Goal: Information Seeking & Learning: Check status

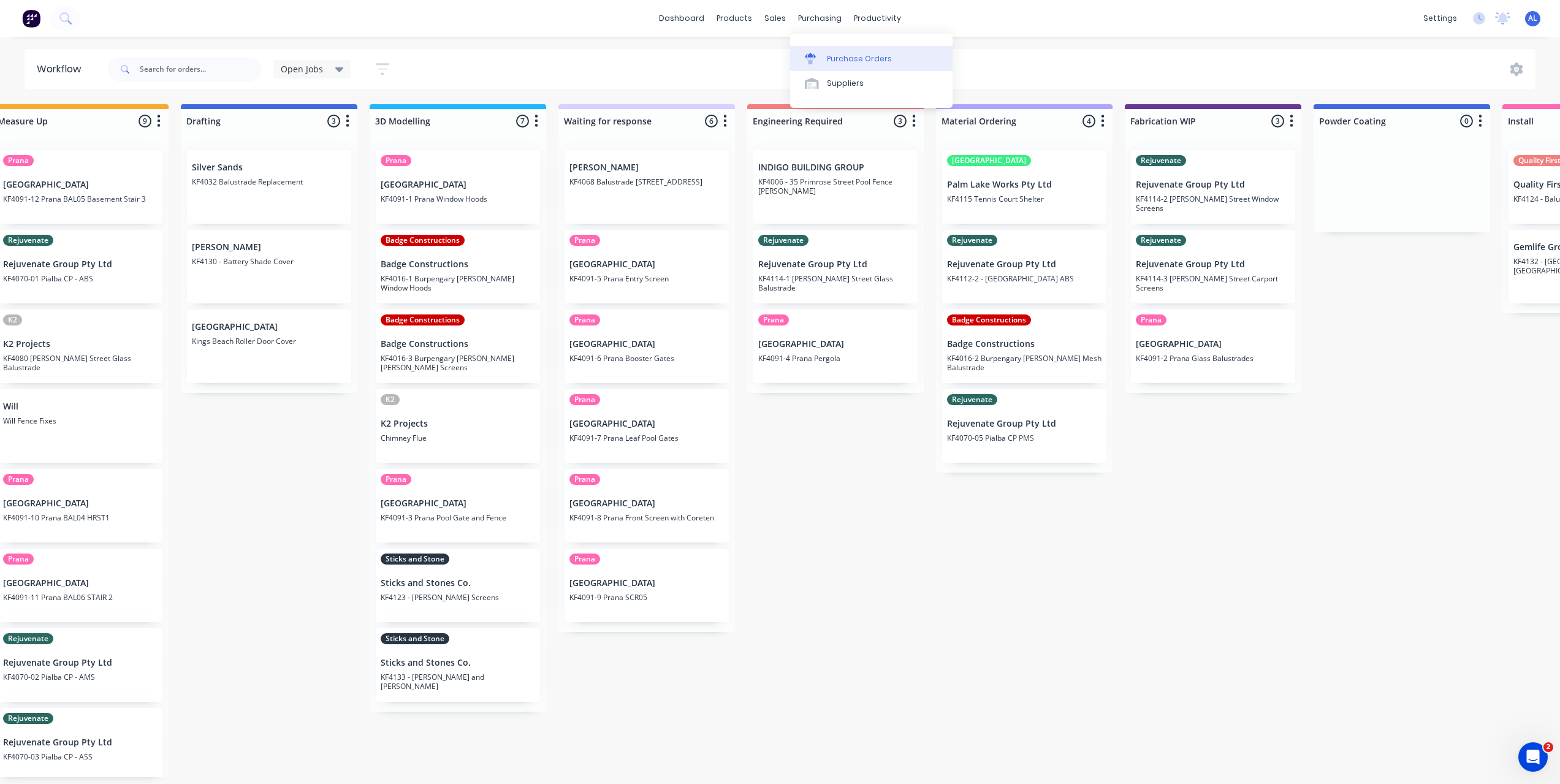
click at [822, 55] on div at bounding box center [814, 58] width 19 height 11
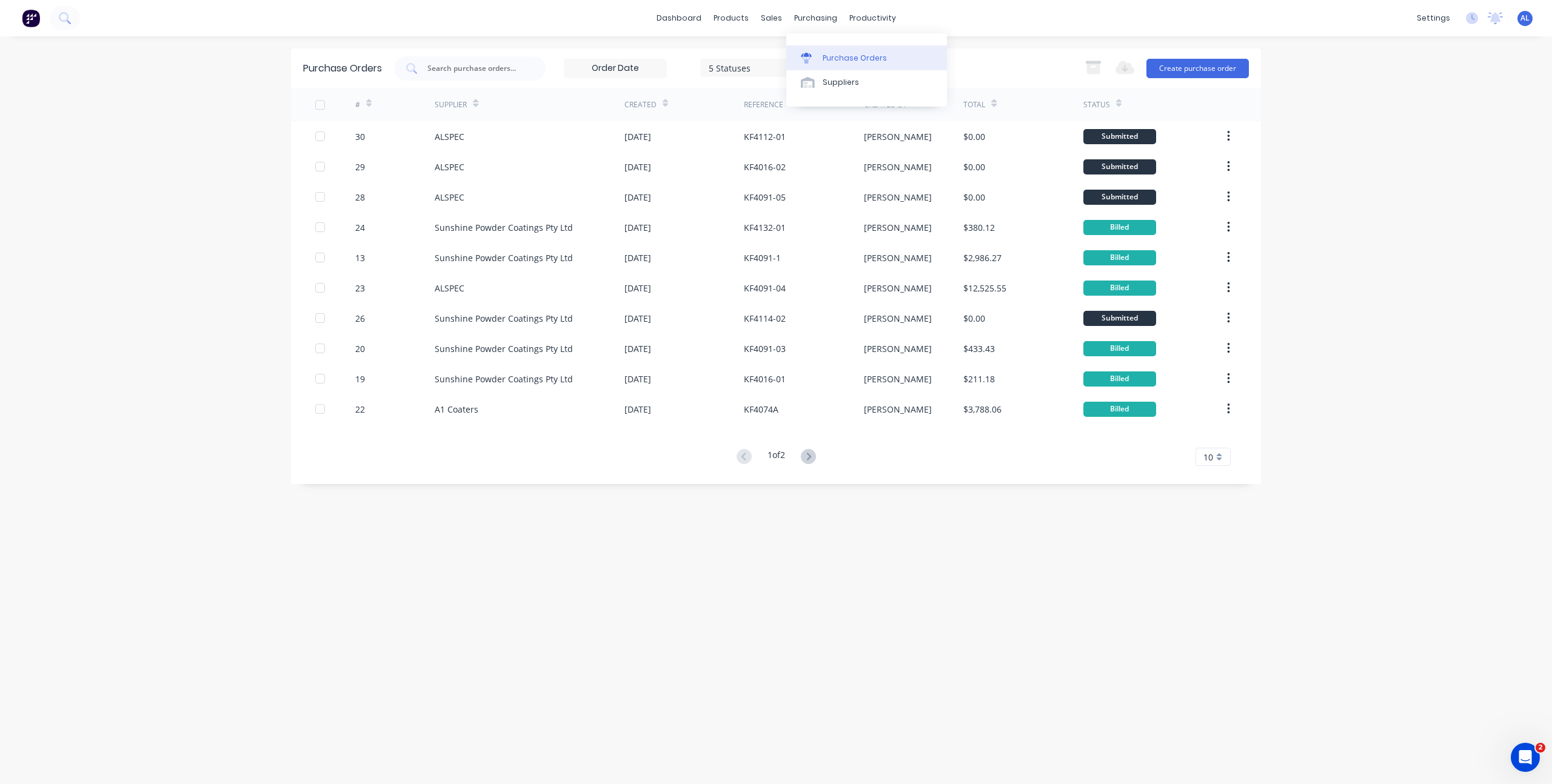
click at [826, 53] on div "Purchase Orders" at bounding box center [855, 58] width 65 height 11
click at [620, 613] on div "Purchase Orders 5 Statuses 5 Statuses Export to Excel (XLSX) Create purchase or…" at bounding box center [776, 410] width 970 height 723
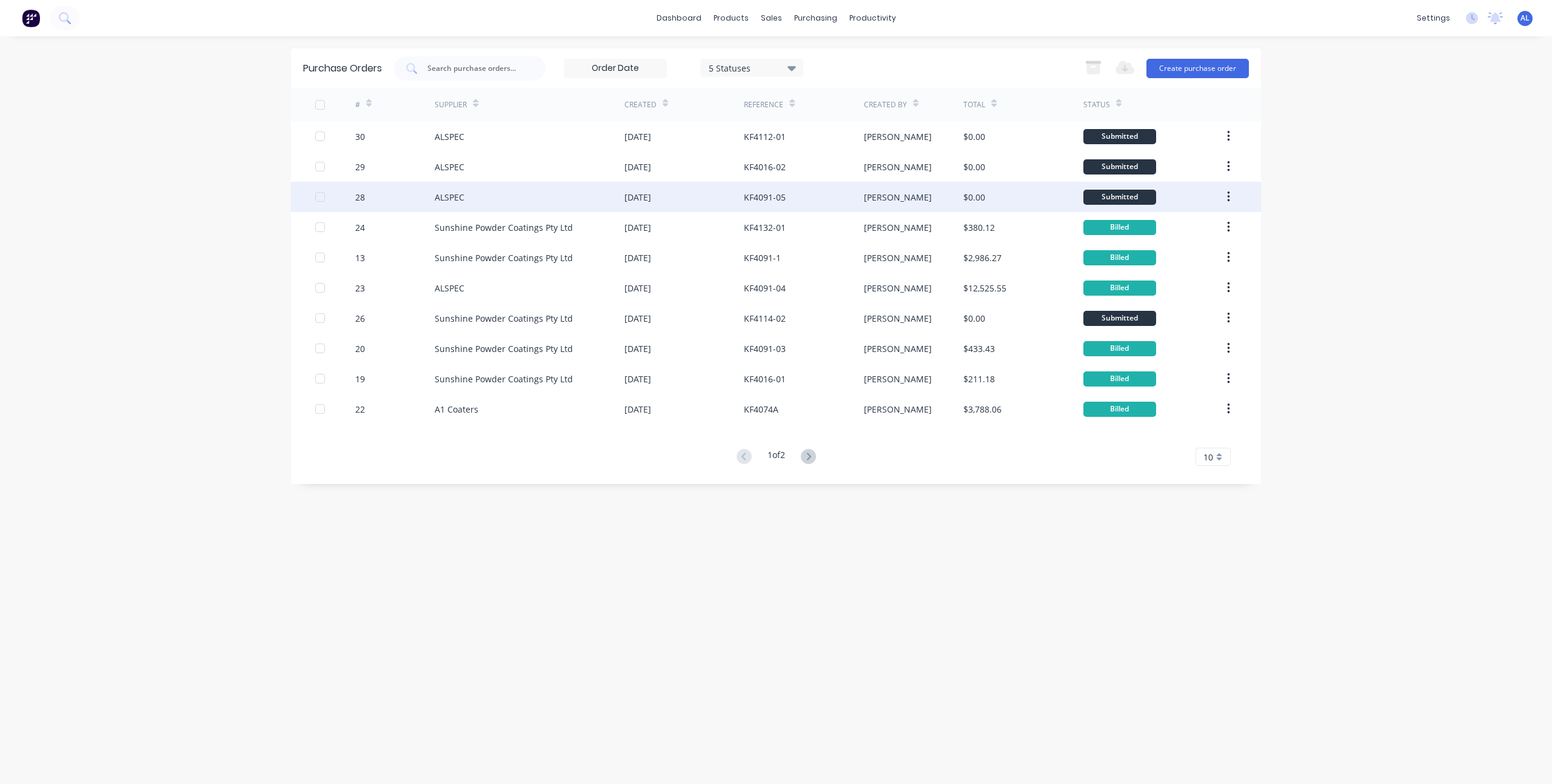
click at [557, 189] on div "ALSPEC" at bounding box center [528, 196] width 189 height 30
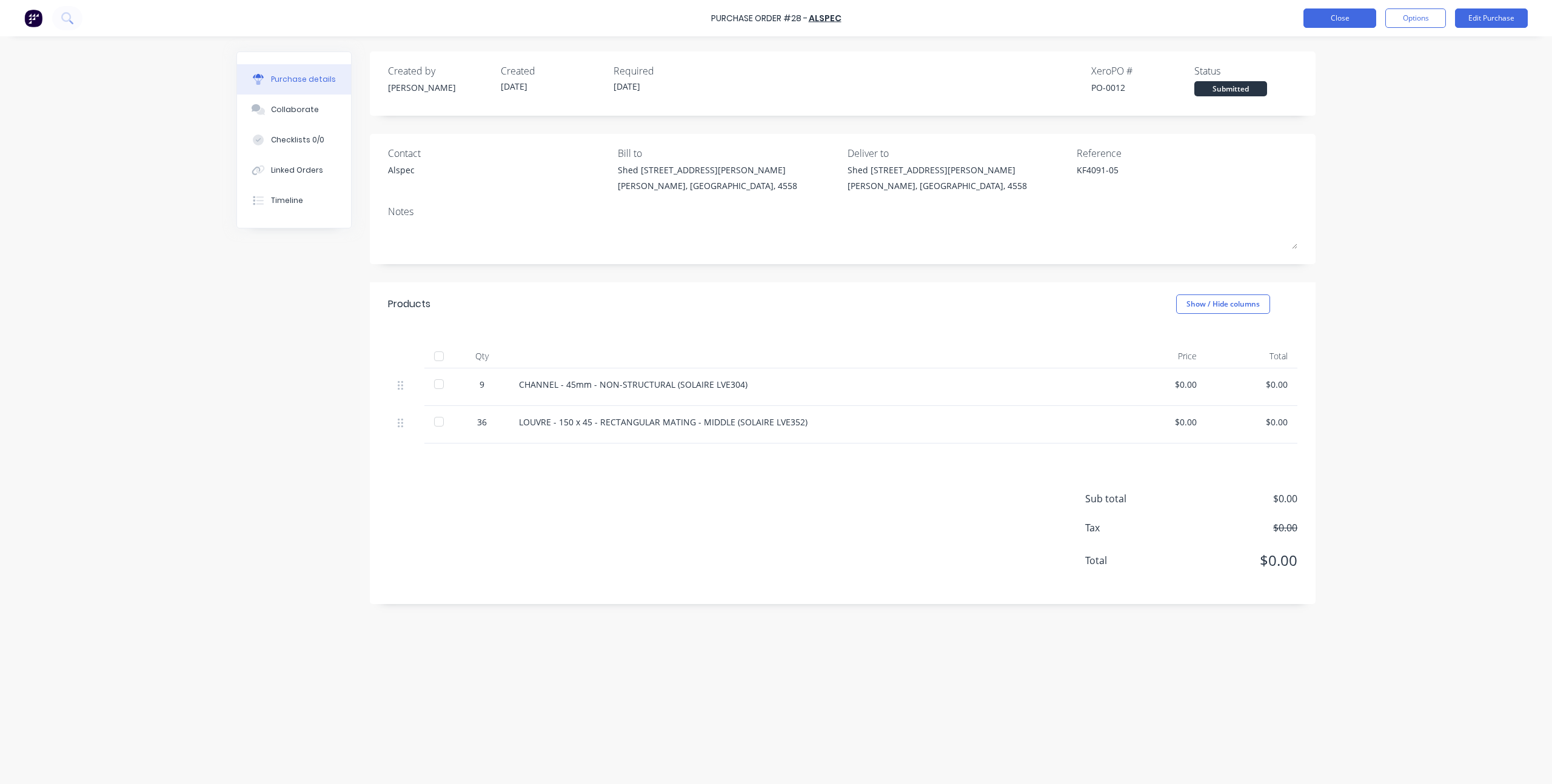
click at [1311, 19] on button "Close" at bounding box center [1339, 19] width 73 height 20
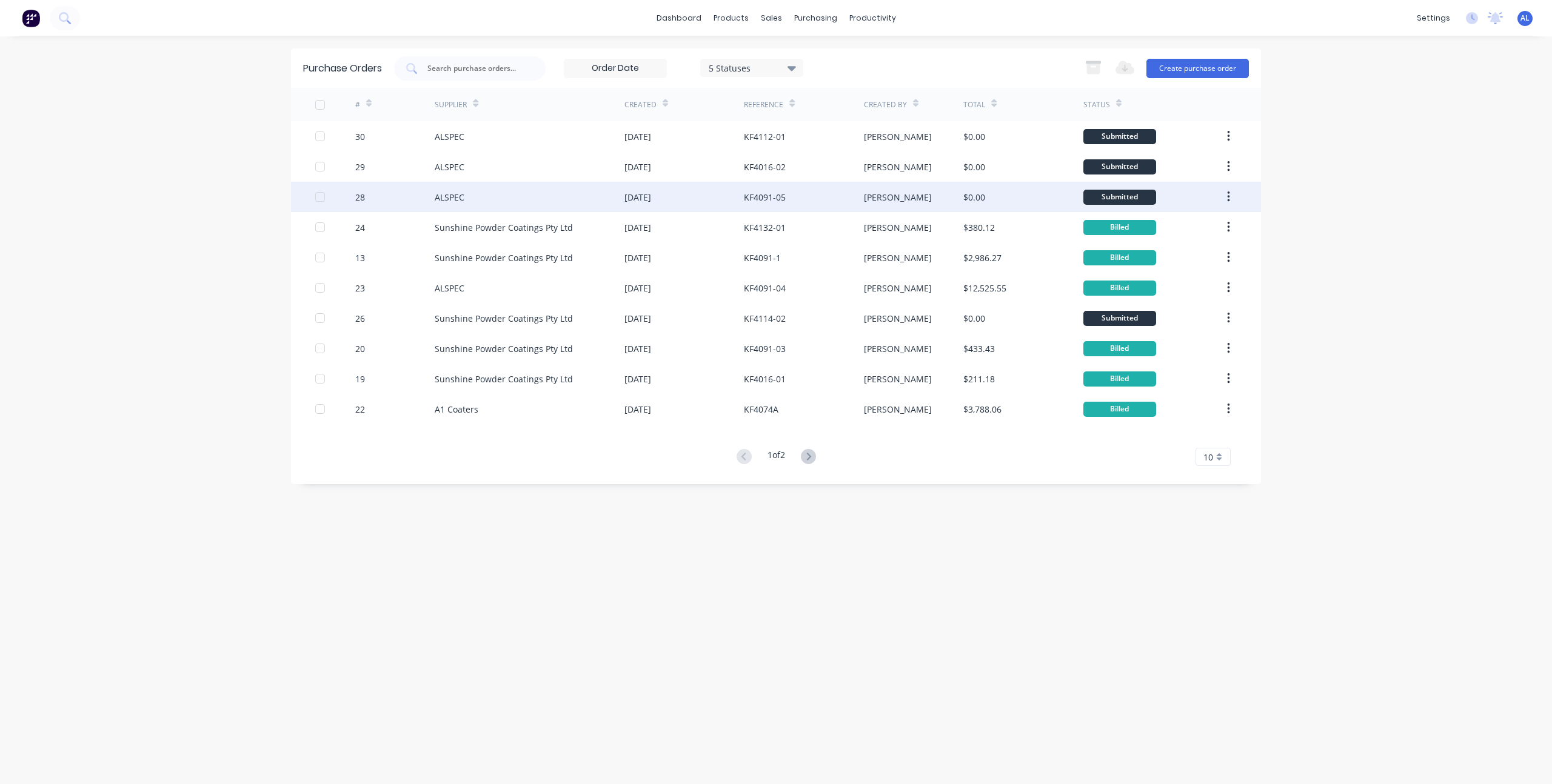
click at [570, 191] on div "ALSPEC" at bounding box center [528, 196] width 189 height 30
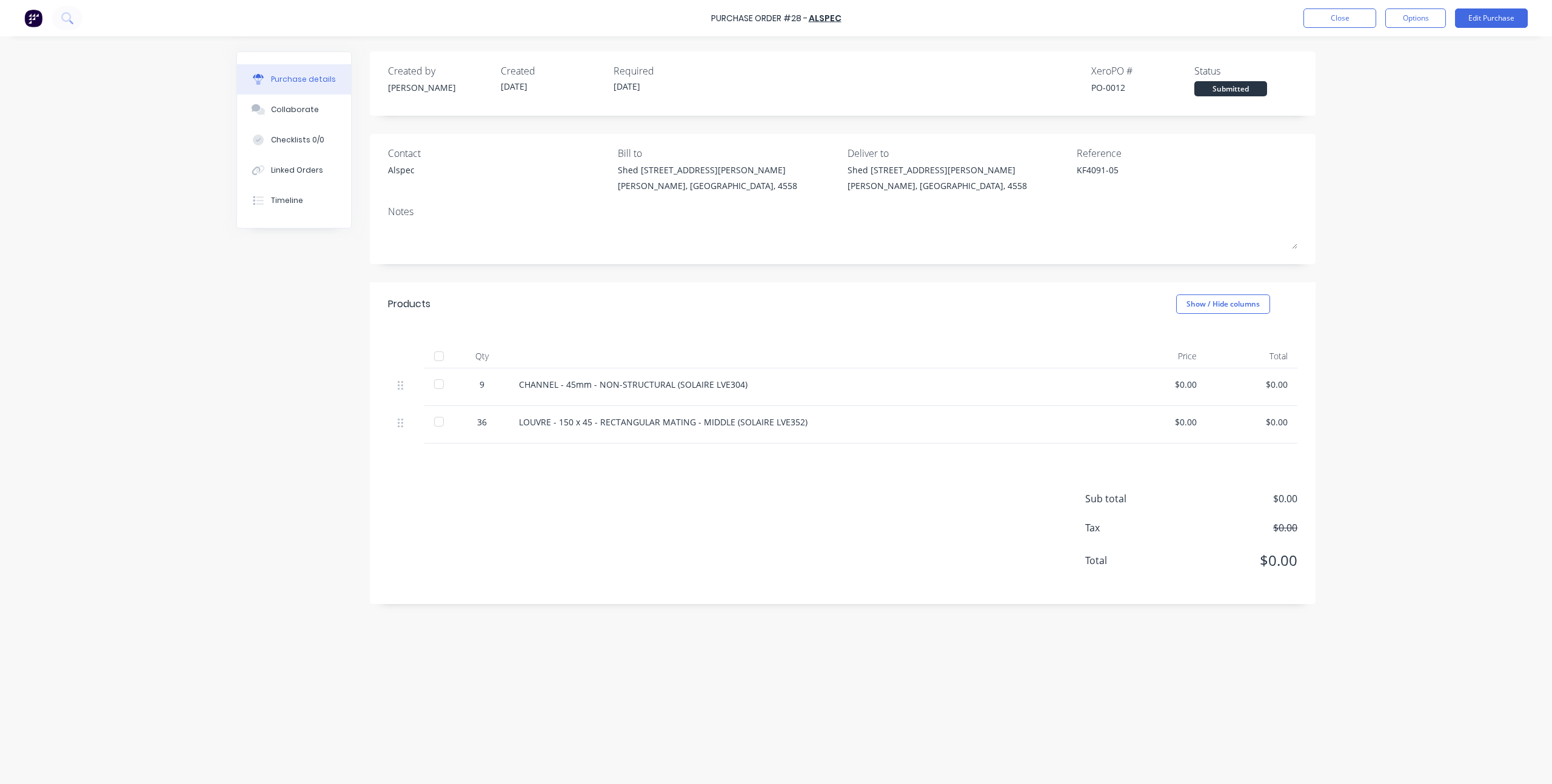
click at [1297, 22] on div "Purchase Order #28 - ALSPEC Close Options Edit Purchase" at bounding box center [776, 18] width 1552 height 36
click at [1325, 19] on button "Close" at bounding box center [1339, 19] width 73 height 20
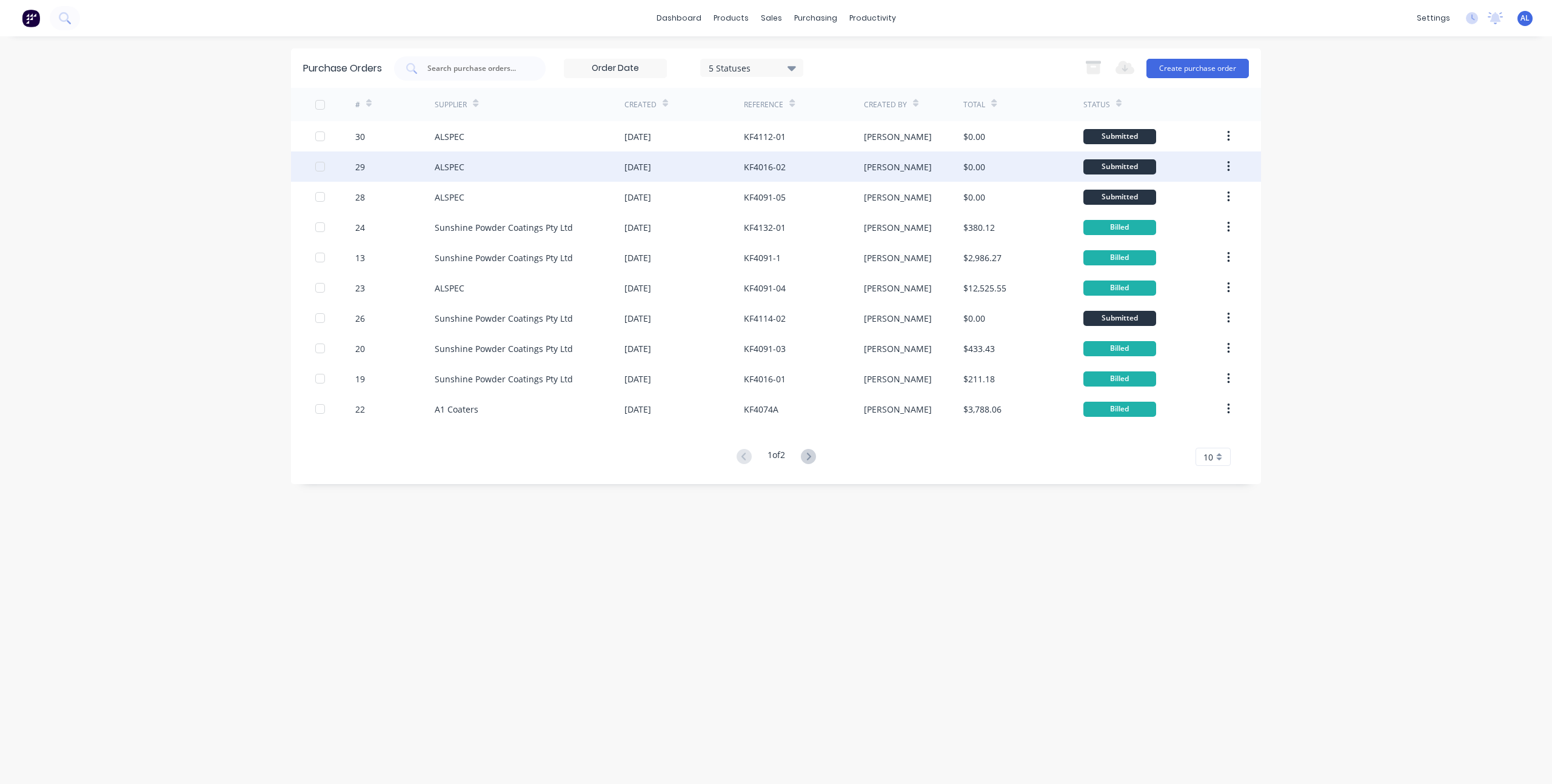
click at [504, 168] on div "ALSPEC" at bounding box center [528, 167] width 189 height 30
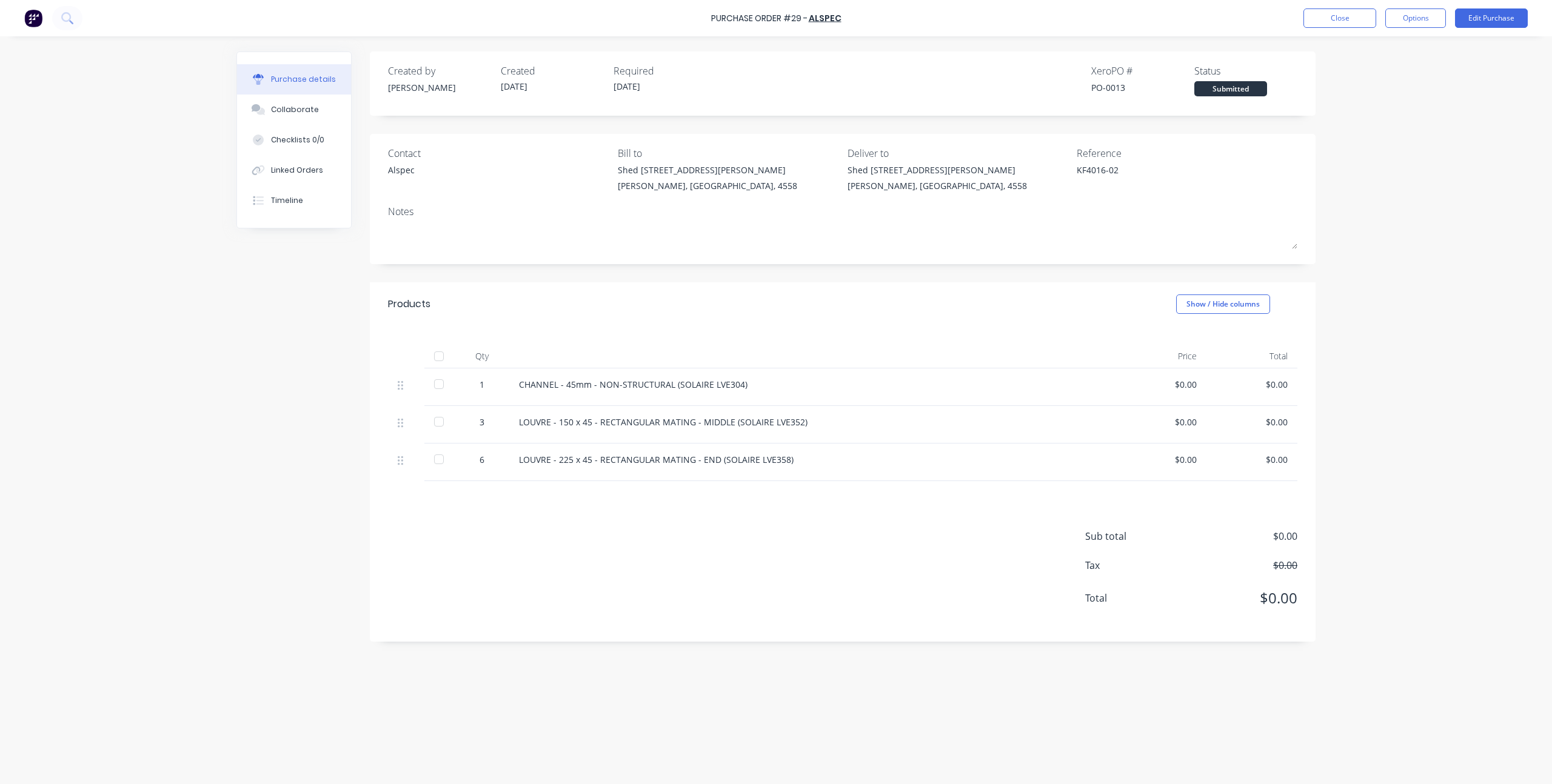
click at [585, 506] on div "Sub total $0.00 Tax $0.00 Total $0.00" at bounding box center [842, 562] width 945 height 161
click at [1420, 239] on div "Purchase Order #29 - ALSPEC Close Options Edit Purchase Purchase details Collab…" at bounding box center [776, 392] width 1552 height 784
click at [1351, 12] on button "Close" at bounding box center [1339, 19] width 73 height 20
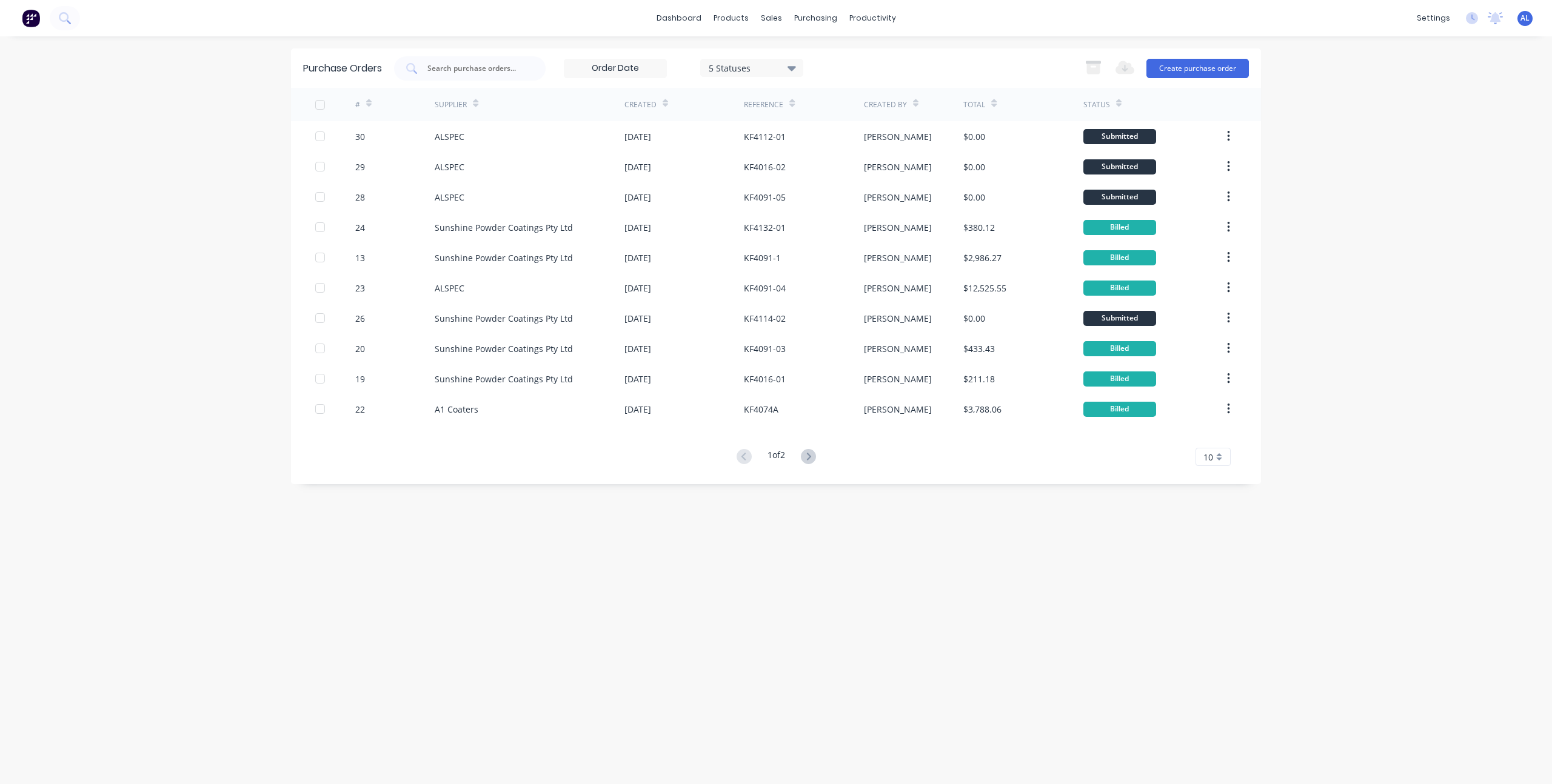
click at [266, 413] on div "dashboard products sales purchasing productivity dashboard products Product Cat…" at bounding box center [776, 392] width 1552 height 784
click at [193, 380] on div "dashboard products sales purchasing productivity dashboard products Product Cat…" at bounding box center [776, 392] width 1552 height 784
click at [873, 46] on link "Workflow" at bounding box center [920, 57] width 161 height 24
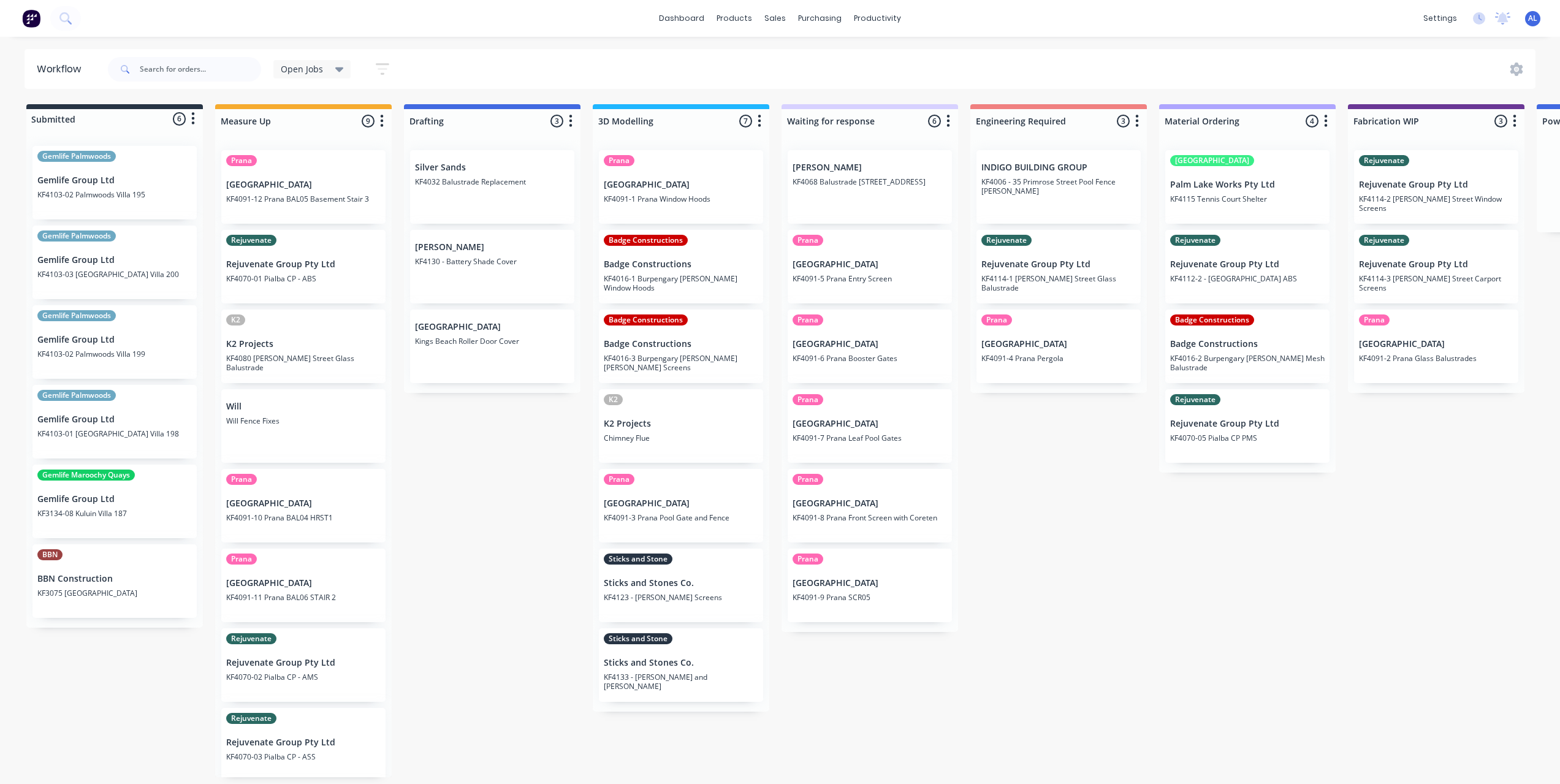
click at [525, 534] on div "Submitted 6 Status colour #273444 hex #273444 Save Cancel Summaries Total order…" at bounding box center [1458, 440] width 2934 height 673
click at [488, 491] on div "Submitted 6 Status colour #273444 hex #273444 Save Cancel Summaries Total order…" at bounding box center [1458, 440] width 2934 height 673
drag, startPoint x: 1238, startPoint y: 535, endPoint x: 1210, endPoint y: 592, distance: 63.5
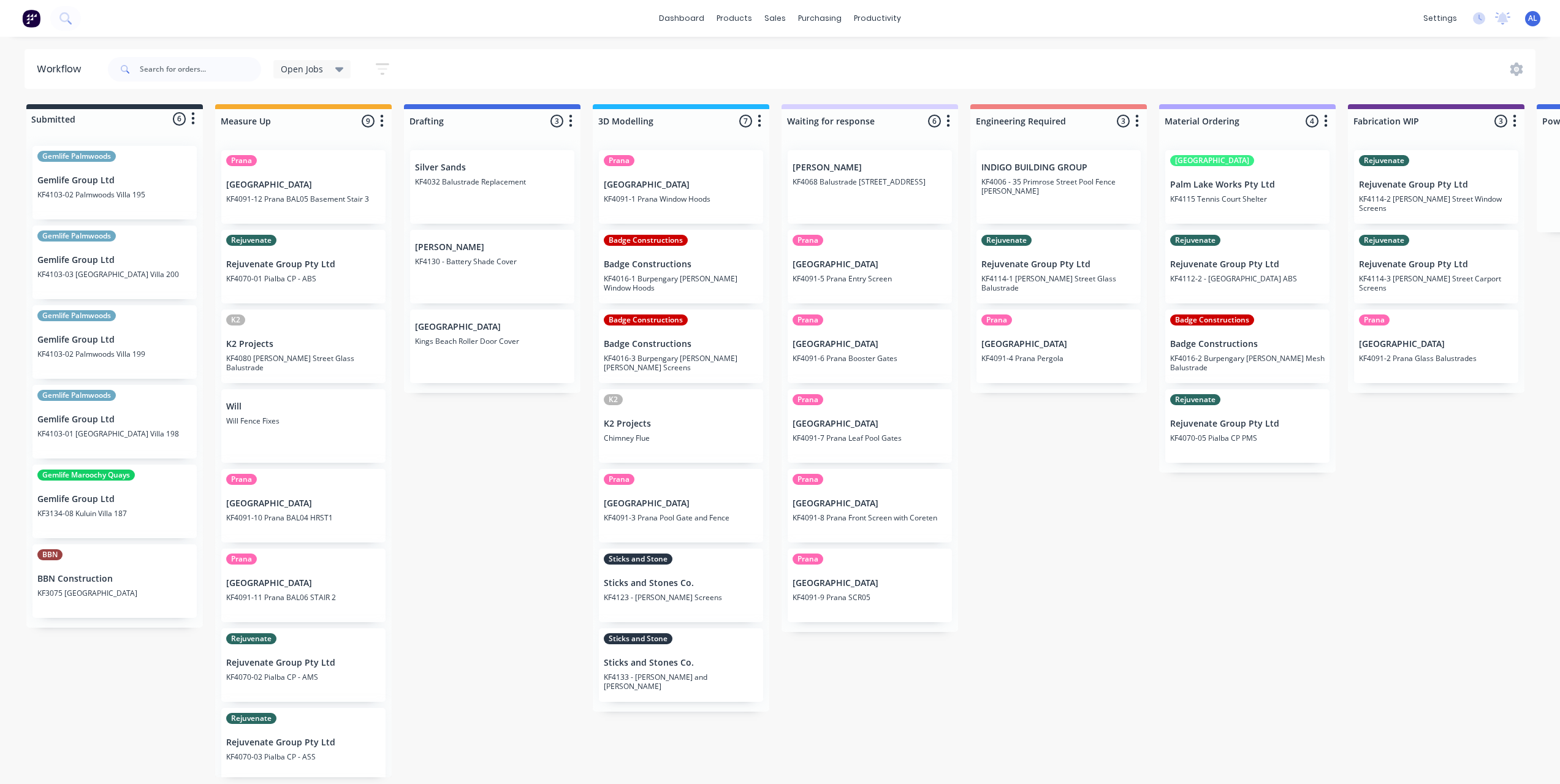
click at [1238, 535] on div "Submitted 6 Status colour #273444 hex #273444 Save Cancel Summaries Total order…" at bounding box center [1458, 440] width 2934 height 673
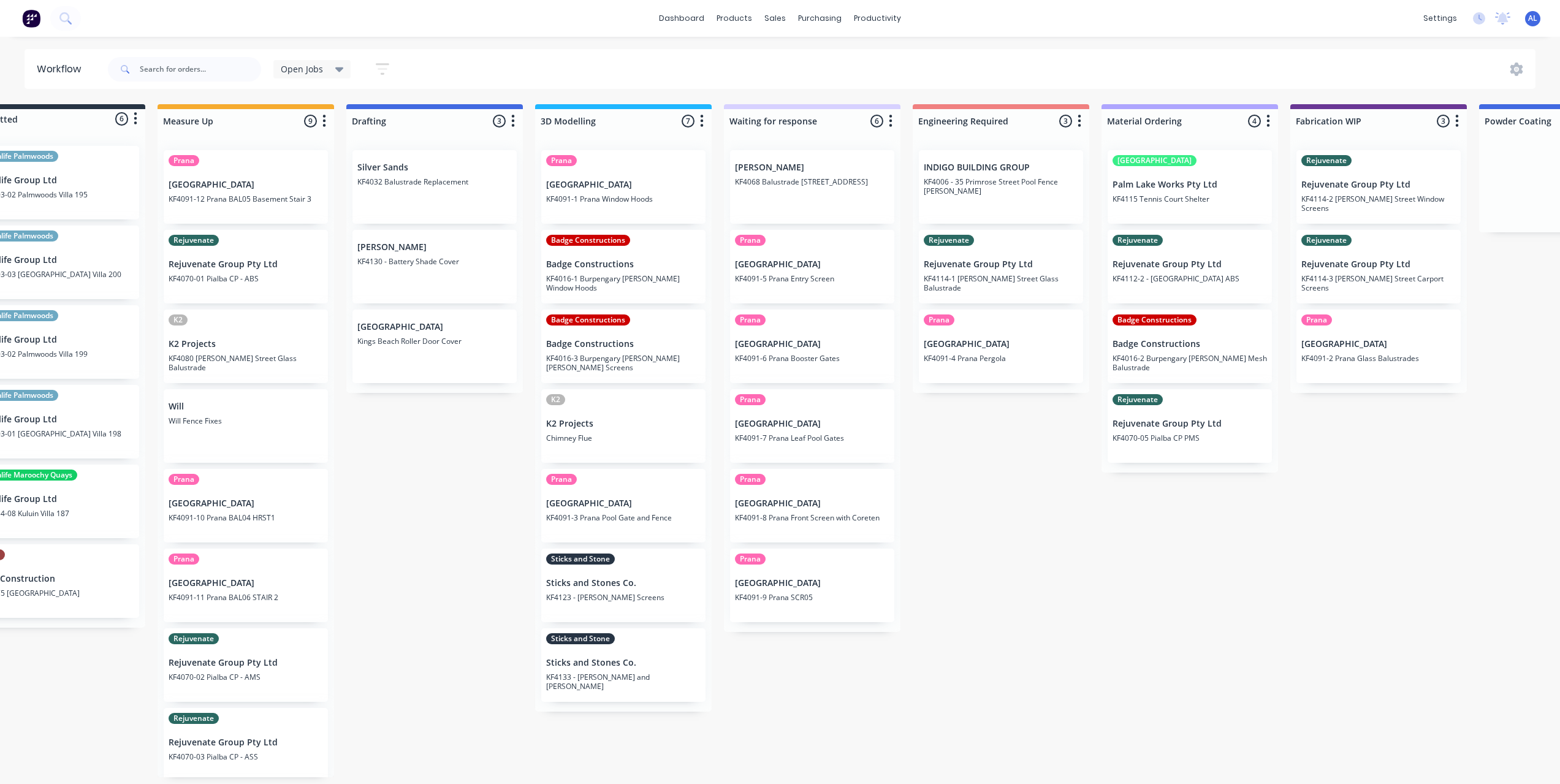
scroll to position [0, 110]
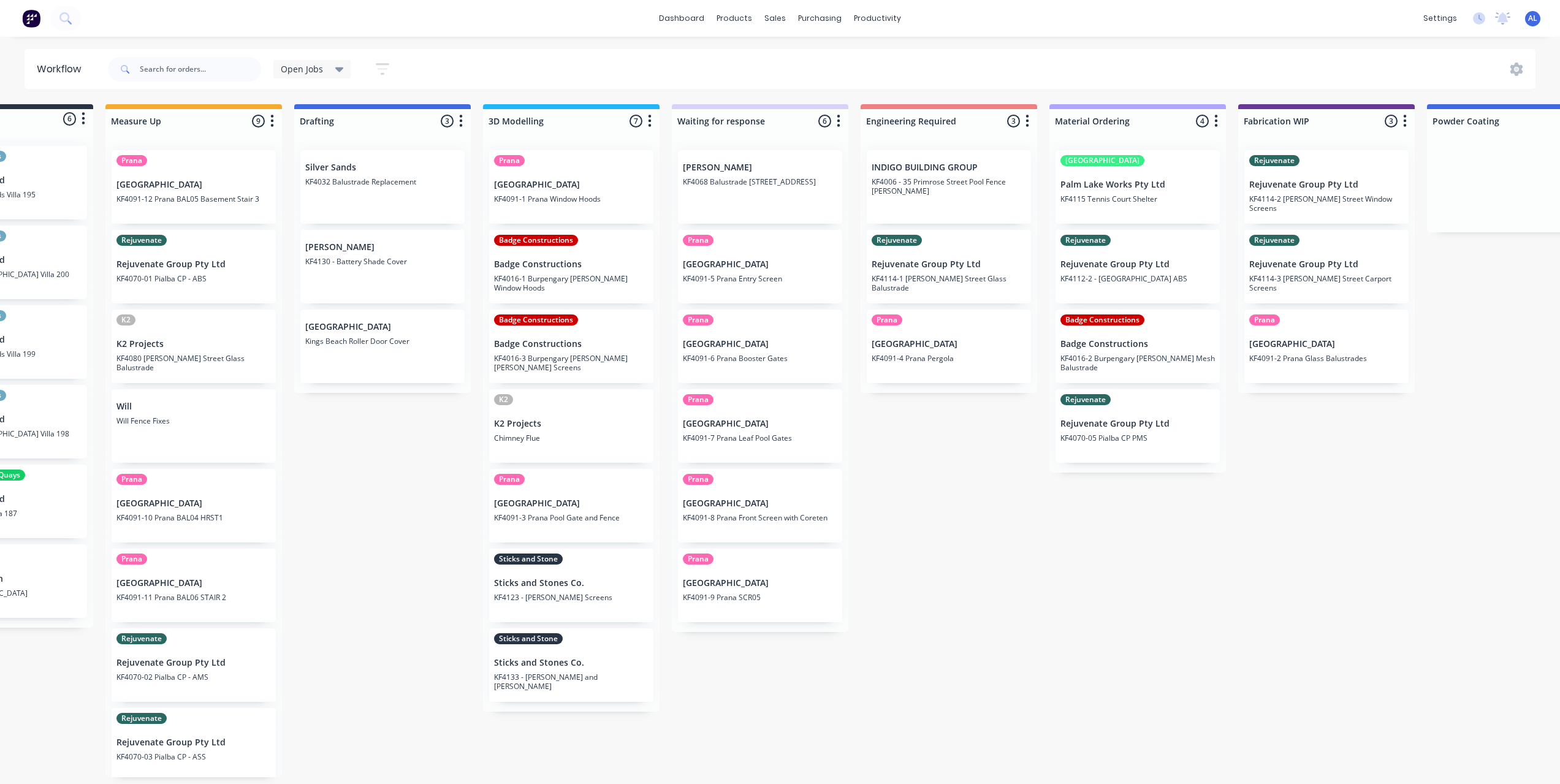
click at [388, 735] on div "Submitted 6 Status colour #273444 hex #273444 Save Cancel Summaries Total order…" at bounding box center [1348, 440] width 2934 height 673
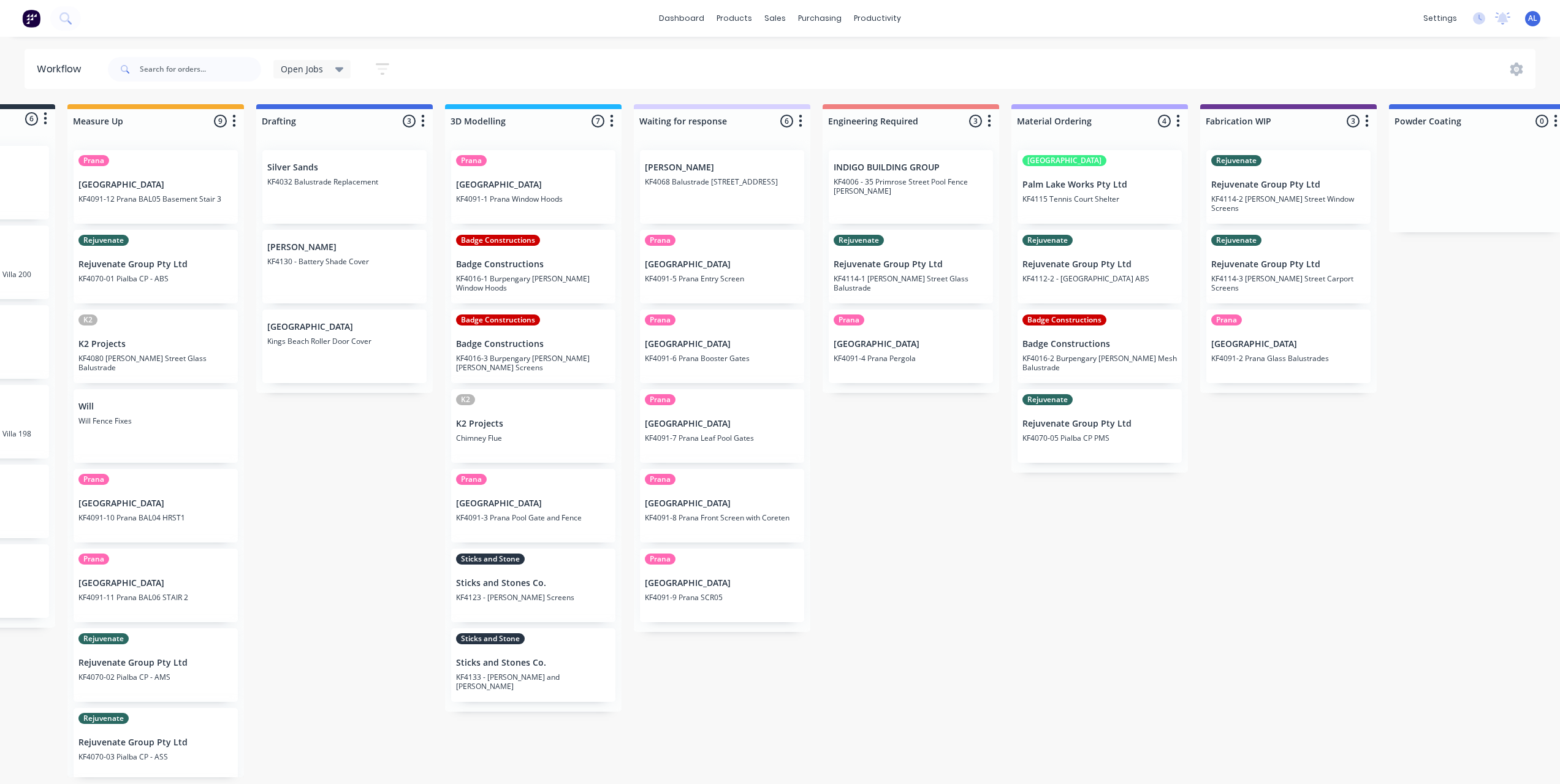
scroll to position [0, 0]
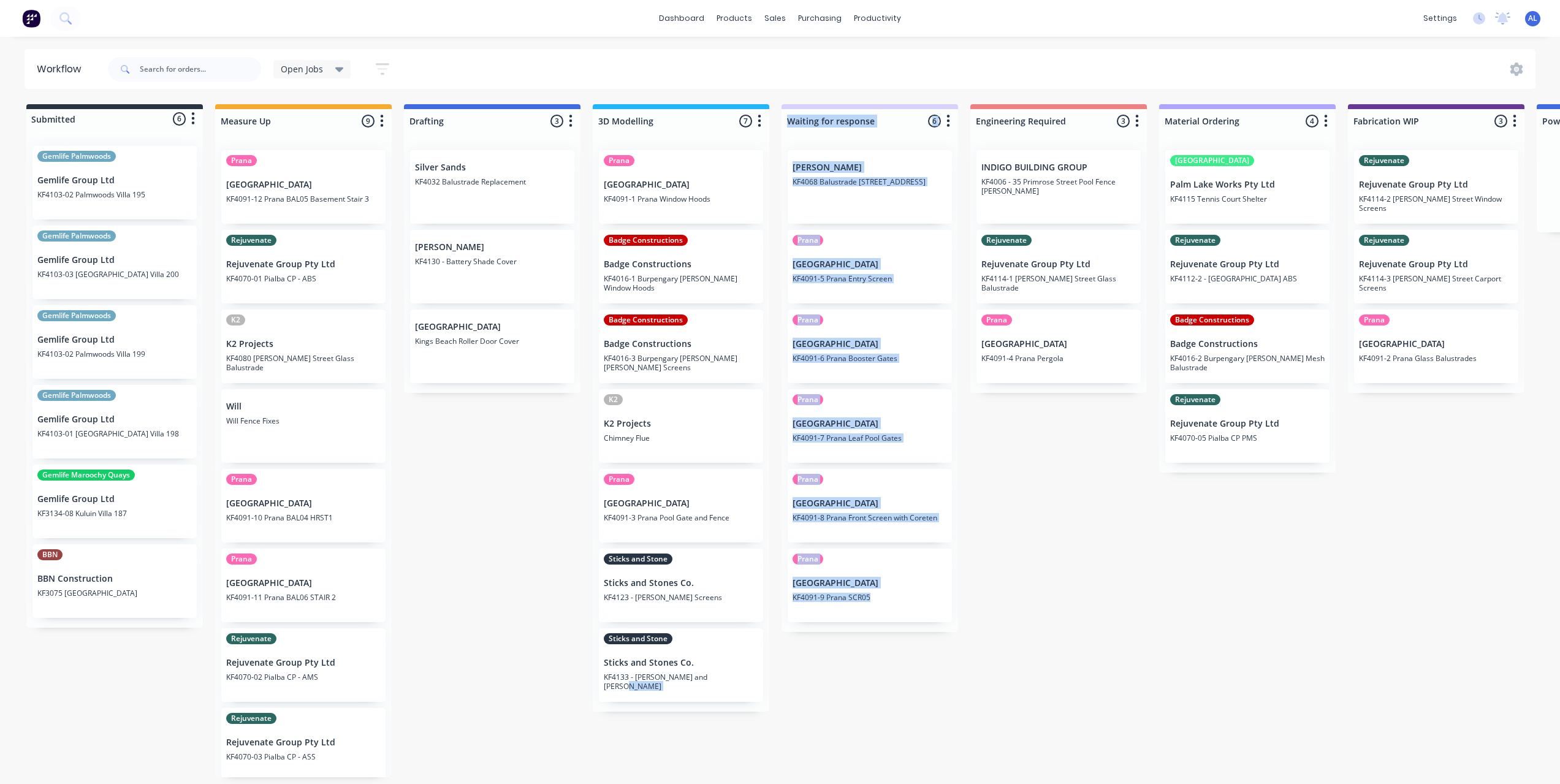
drag, startPoint x: 659, startPoint y: 764, endPoint x: 925, endPoint y: 765, distance: 266.0
click at [925, 765] on div "Submitted 6 Status colour #273444 hex #273444 Save Cancel Summaries Total order…" at bounding box center [1458, 440] width 2934 height 673
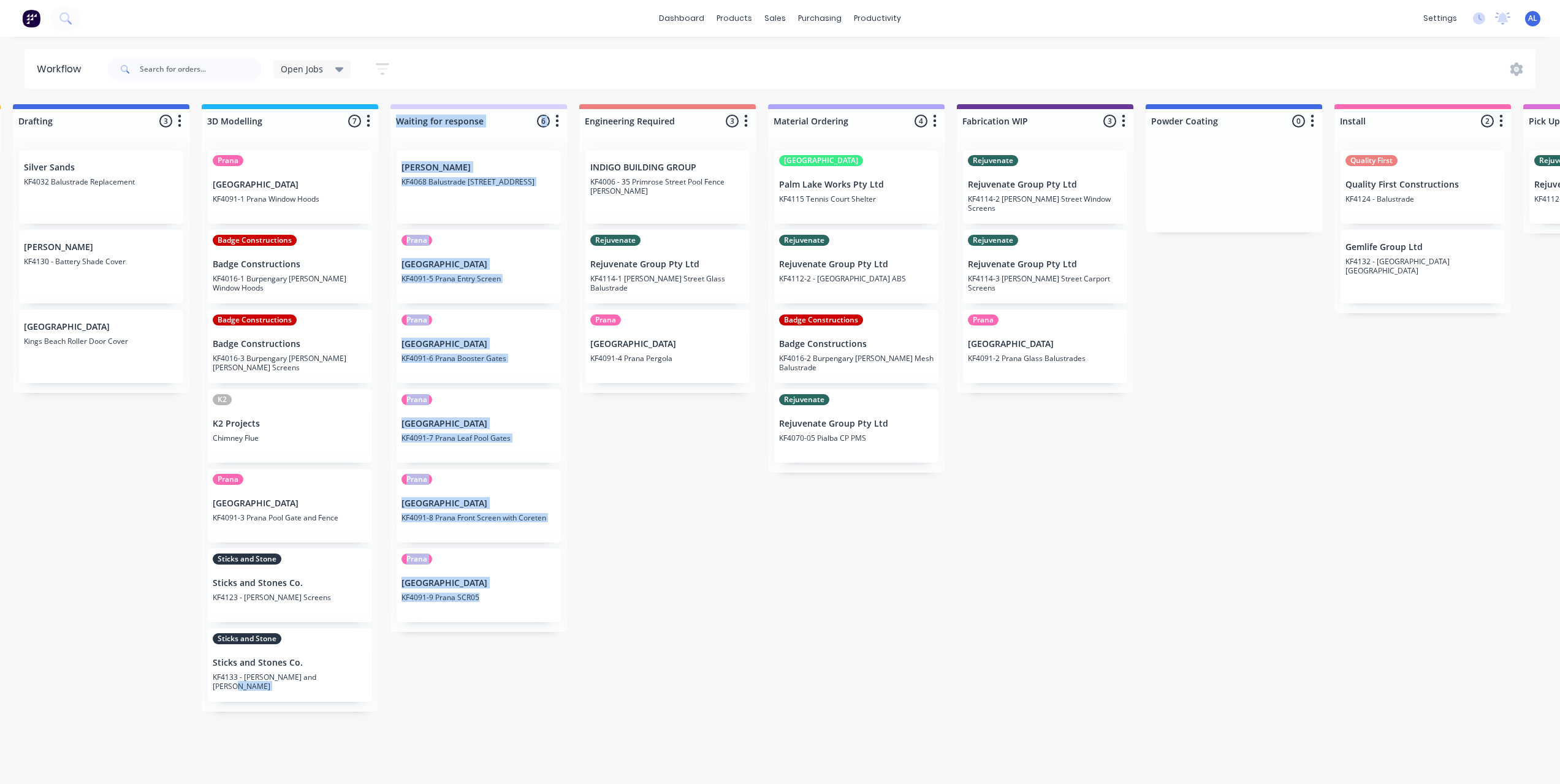
scroll to position [0, 325]
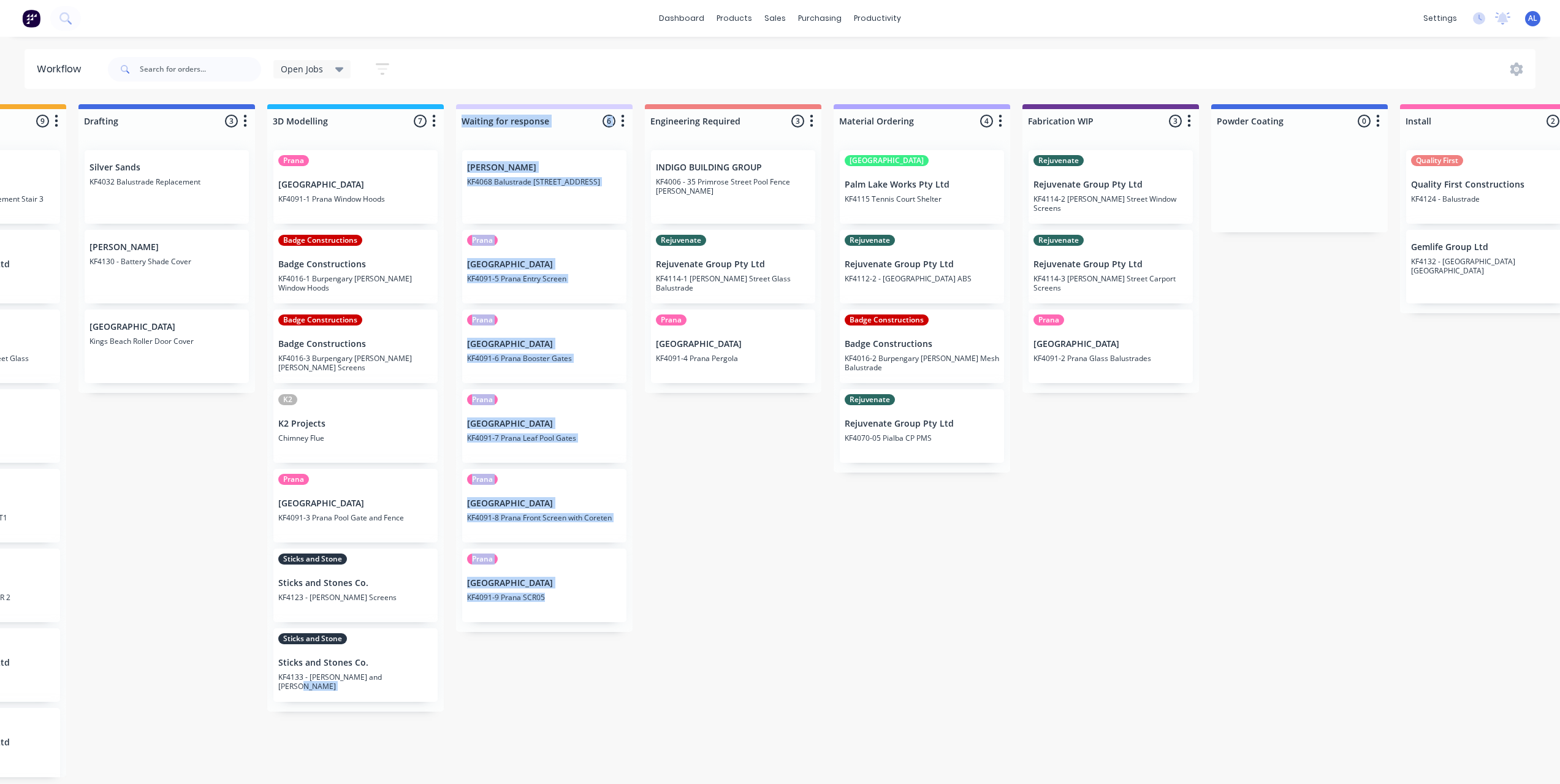
click at [726, 668] on div "Submitted 6 Status colour #273444 hex #273444 Save Cancel Summaries Total order…" at bounding box center [1132, 440] width 2934 height 673
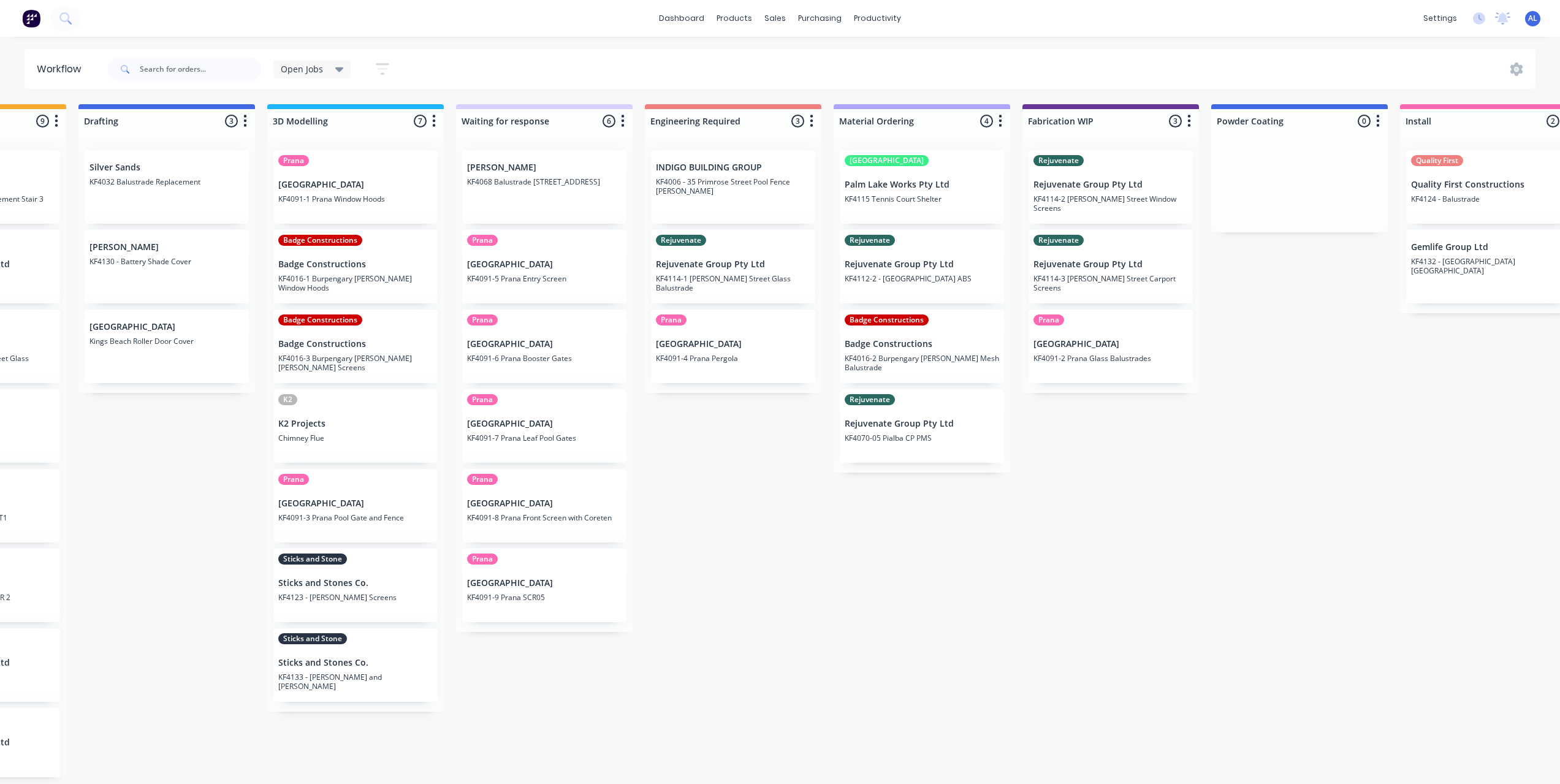
click at [685, 688] on div "Submitted 6 Status colour #273444 hex #273444 Save Cancel Summaries Total order…" at bounding box center [1132, 440] width 2934 height 673
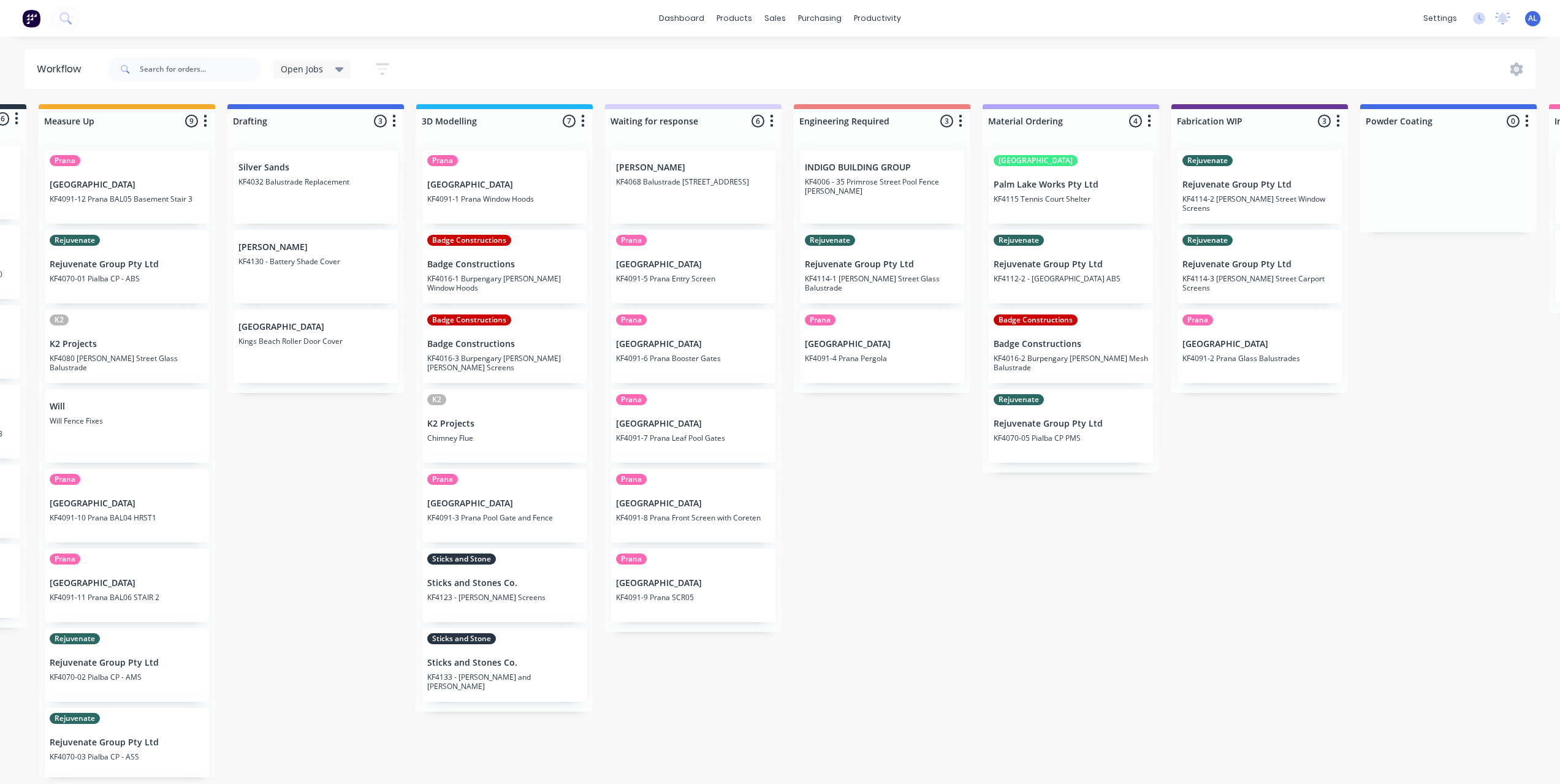
click at [325, 524] on div "Submitted 6 Status colour #273444 hex #273444 Save Cancel Summaries Total order…" at bounding box center [1281, 440] width 2934 height 673
click at [847, 628] on div "Submitted 6 Status colour #273444 hex #273444 Save Cancel Summaries Total order…" at bounding box center [1281, 440] width 2934 height 673
click at [279, 452] on div "Submitted 6 Status colour #273444 hex #273444 Save Cancel Summaries Total order…" at bounding box center [1281, 440] width 2934 height 673
click at [821, 46] on link "Purchase Orders" at bounding box center [872, 57] width 163 height 25
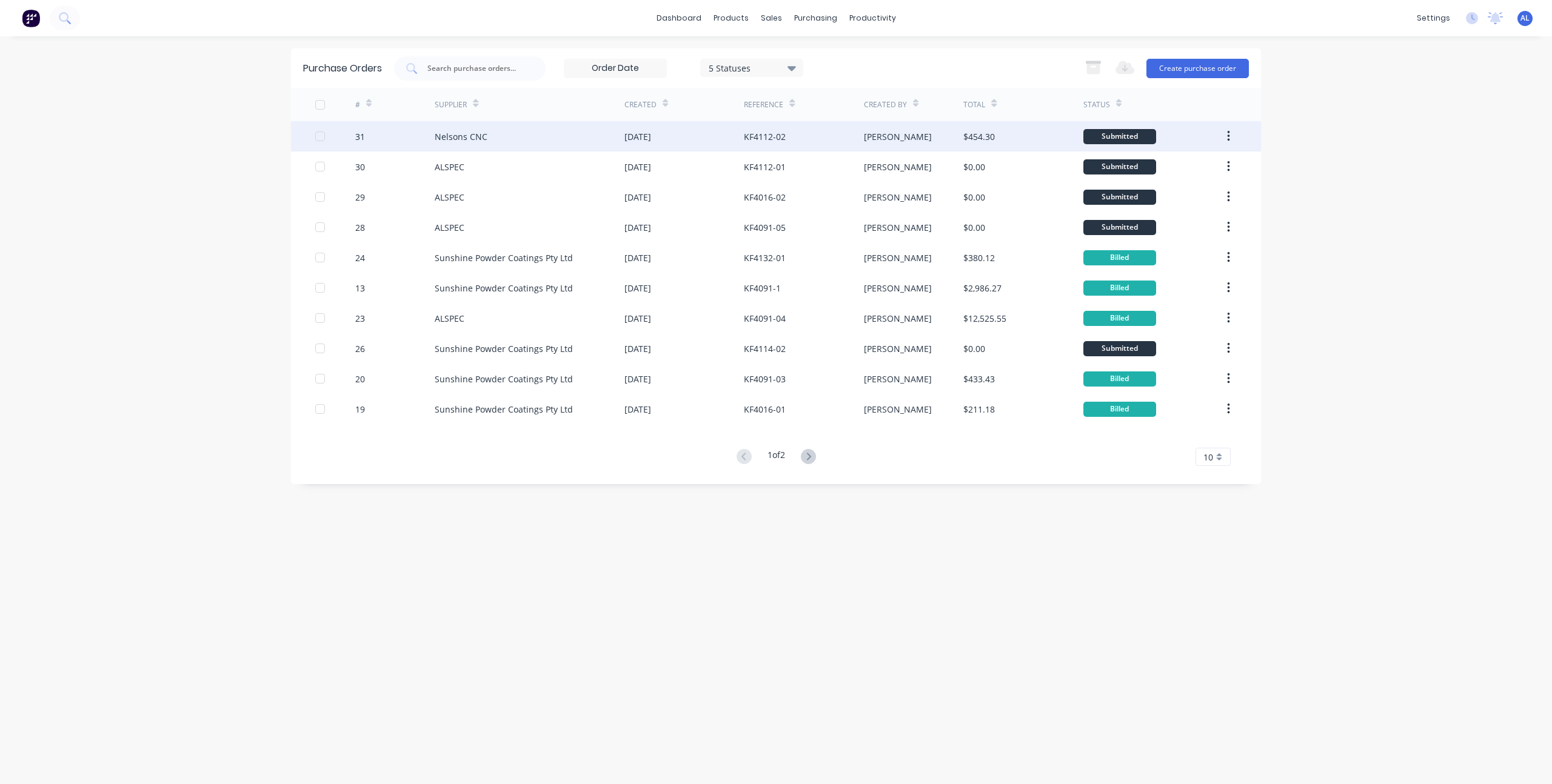
click at [604, 133] on div "Nelsons CNC" at bounding box center [528, 136] width 189 height 30
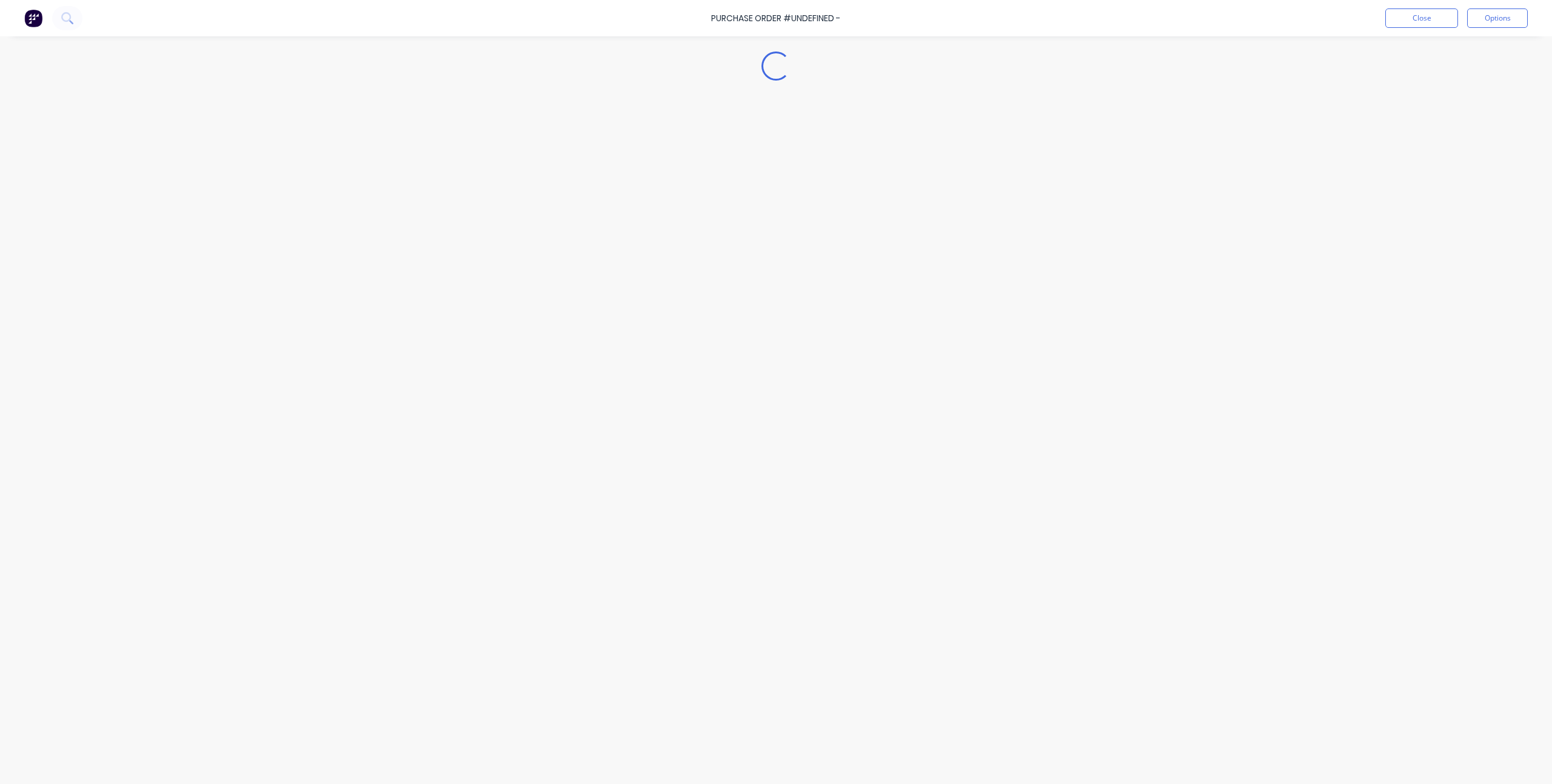
type textarea "x"
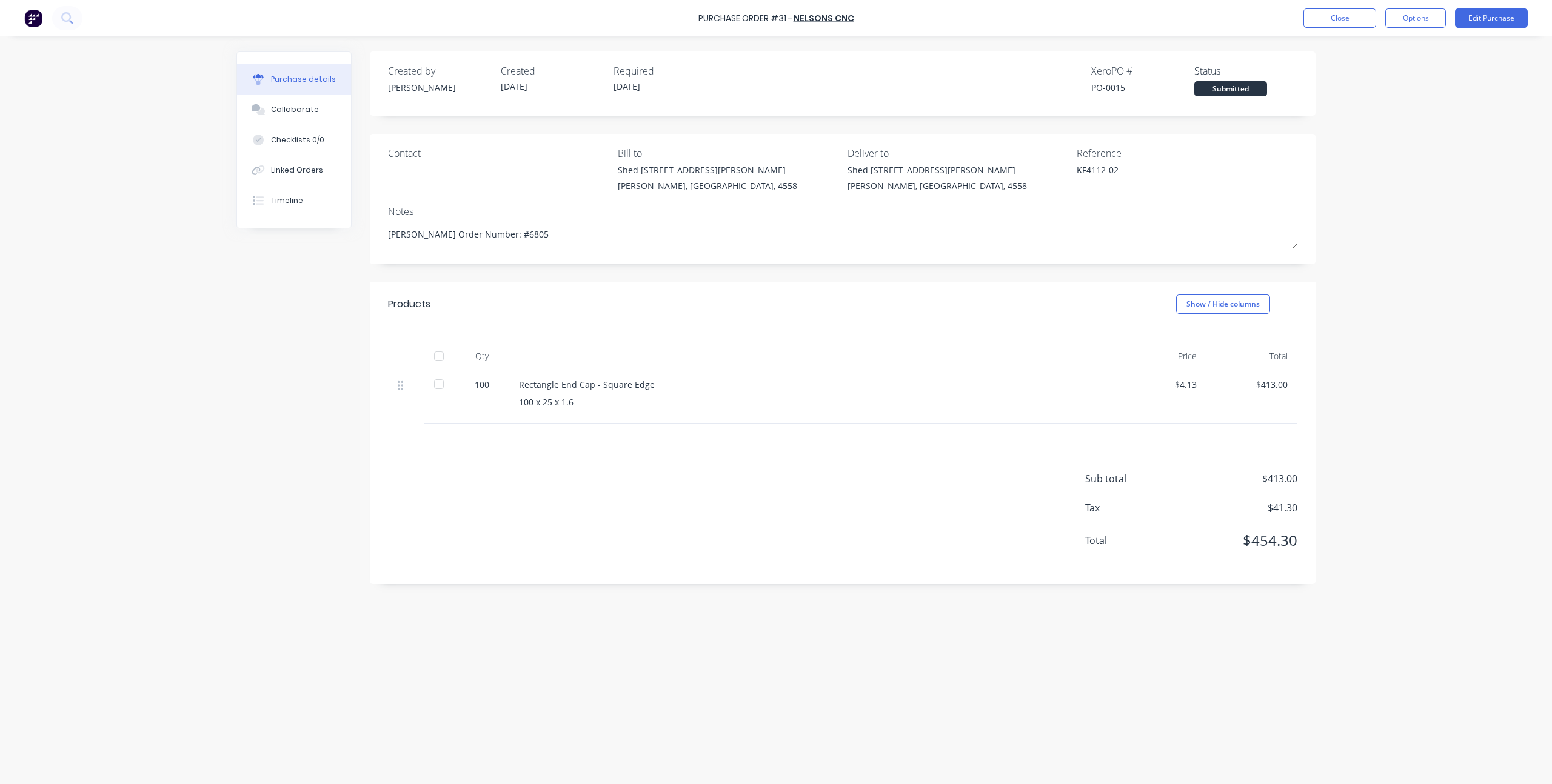
click at [293, 555] on div "Created by Kim Created 03/10/25 Required 07/10/25 Xero PO # PO-0015 Status Subm…" at bounding box center [776, 408] width 1078 height 711
click at [1324, 585] on div "Purchase details Collaborate Checklists 0/0 Linked Orders Timeline Created by K…" at bounding box center [776, 373] width 1103 height 723
click at [1320, 576] on div "Purchase details Collaborate Checklists 0/0 Linked Orders Timeline Created by K…" at bounding box center [776, 373] width 1103 height 723
click at [1324, 20] on button "Close" at bounding box center [1339, 19] width 73 height 20
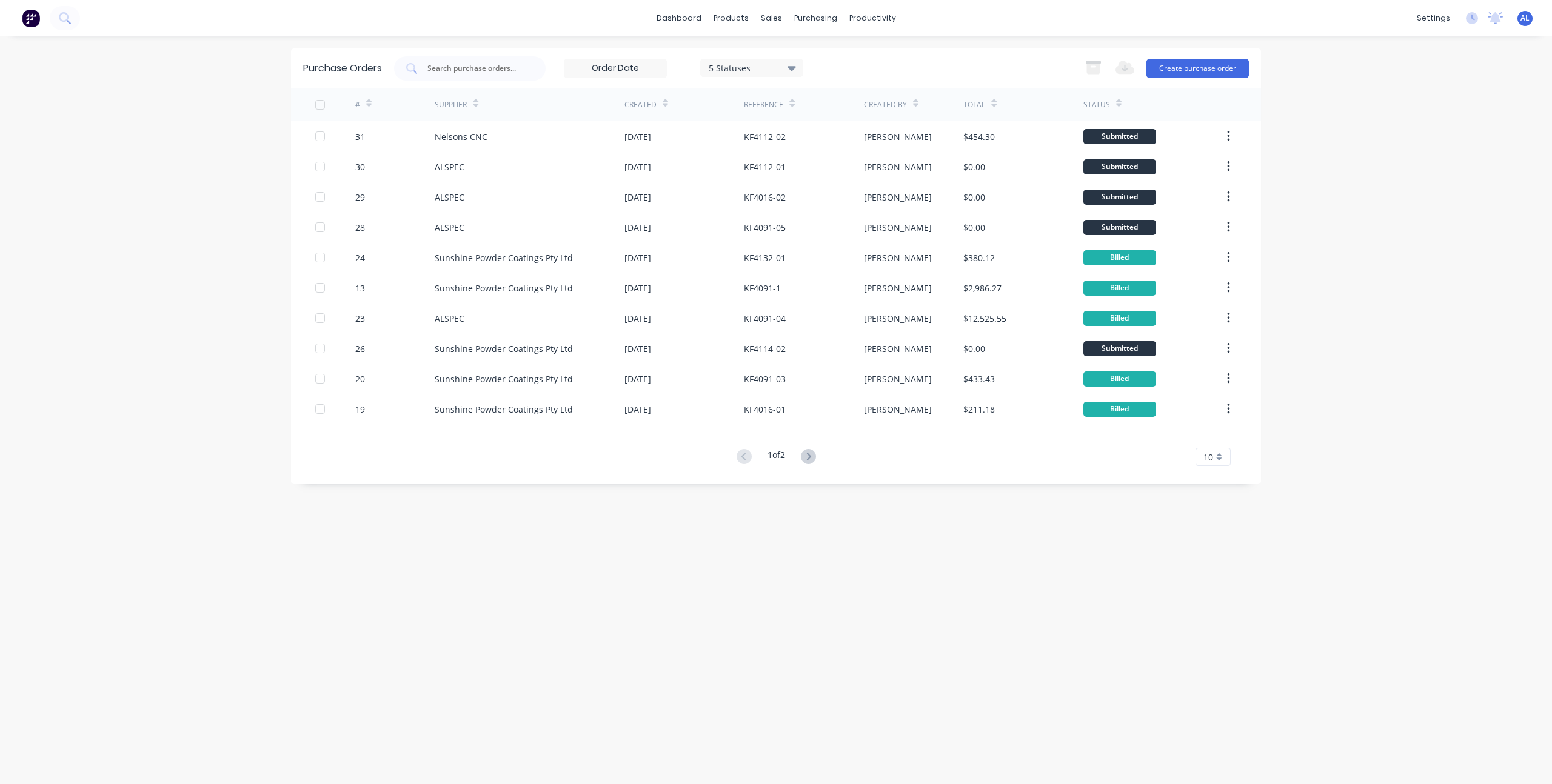
click at [253, 372] on div "dashboard products sales purchasing productivity dashboard products Product Cat…" at bounding box center [776, 392] width 1552 height 784
click at [691, 19] on link "dashboard" at bounding box center [678, 18] width 57 height 19
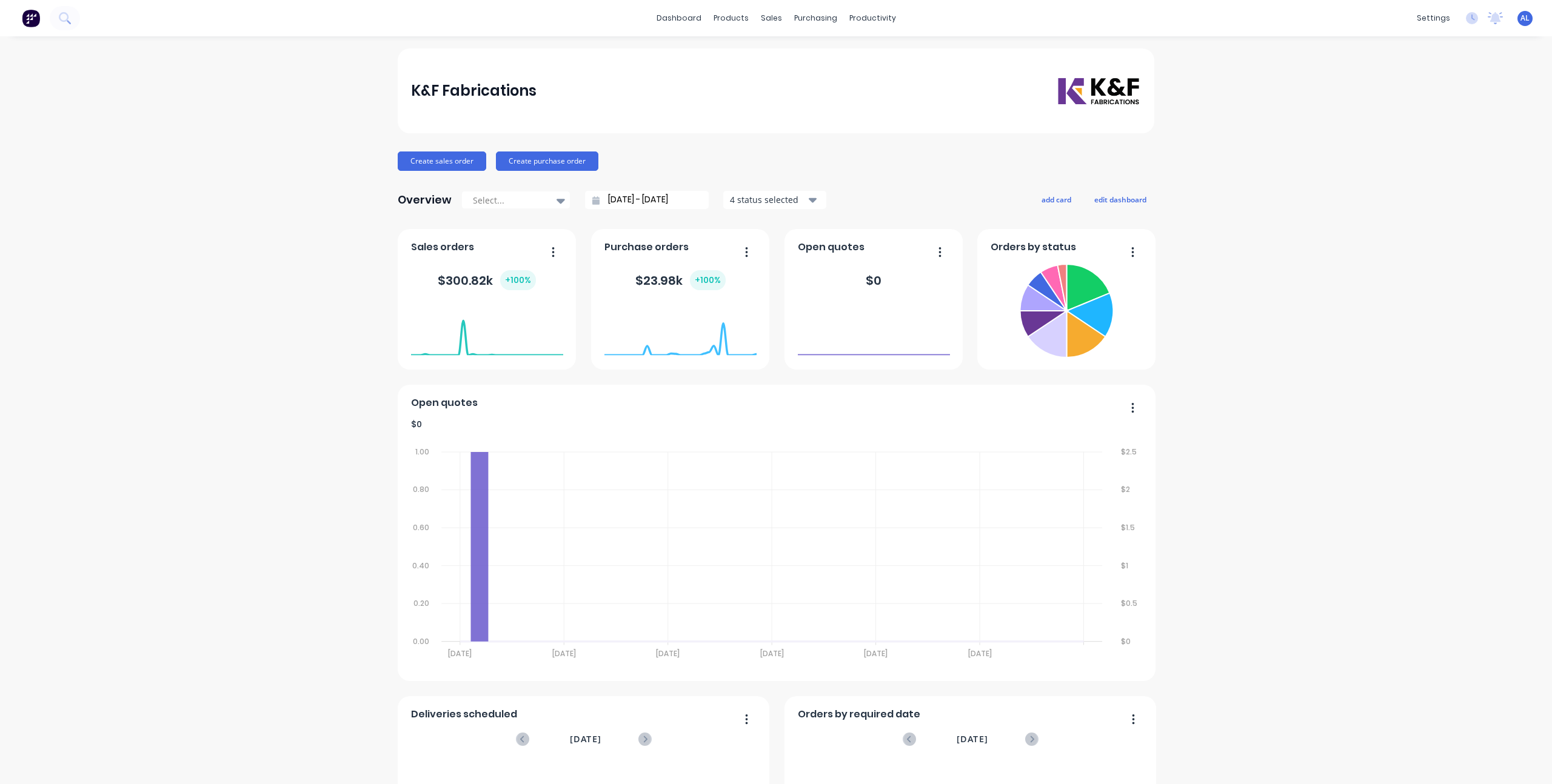
click at [1347, 307] on div "K&F Fabrications Create sales order Create purchase order Overview Select... 02…" at bounding box center [776, 519] width 1552 height 944
